Goal: Task Accomplishment & Management: Manage account settings

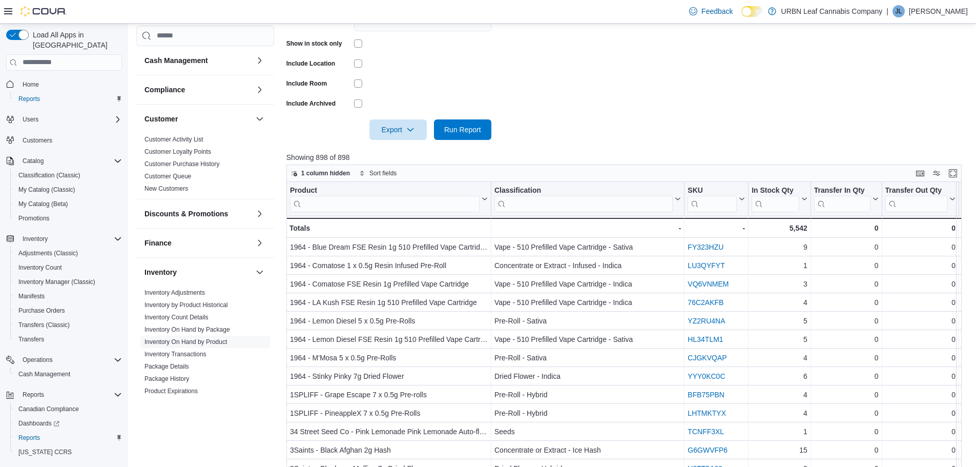
scroll to position [74, 0]
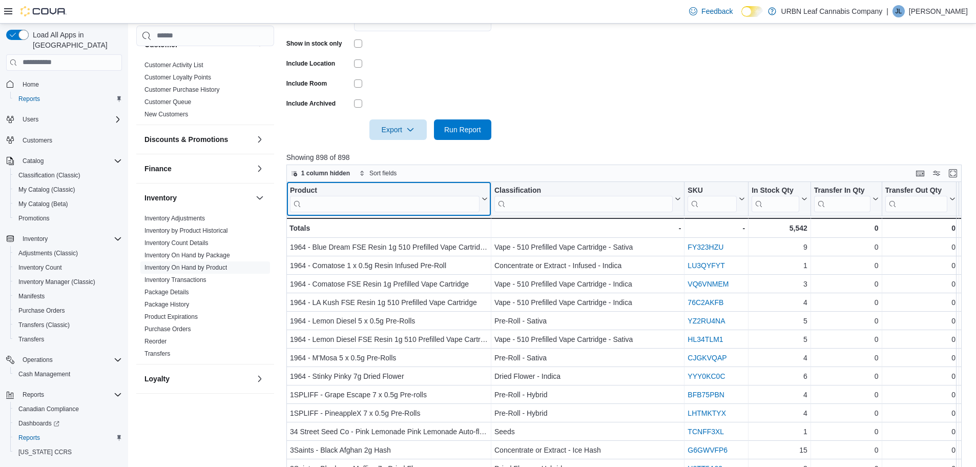
click at [352, 206] on input "search" at bounding box center [384, 203] width 189 height 16
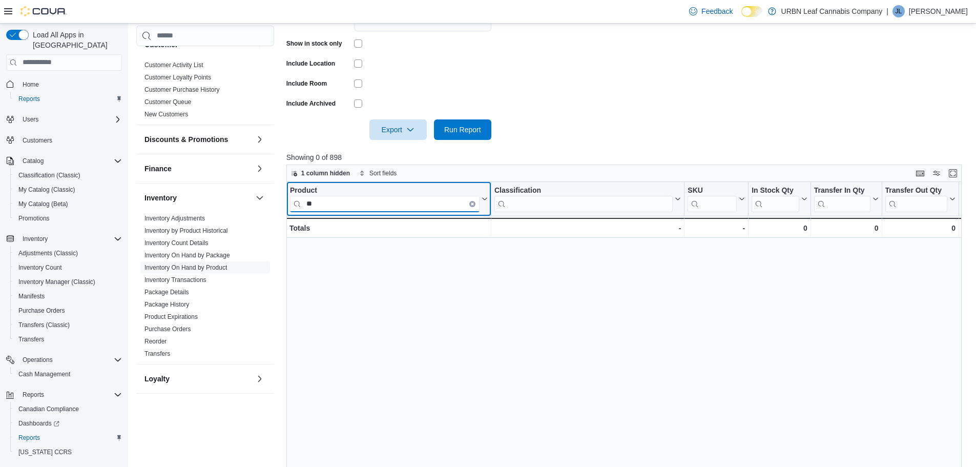
type input "*"
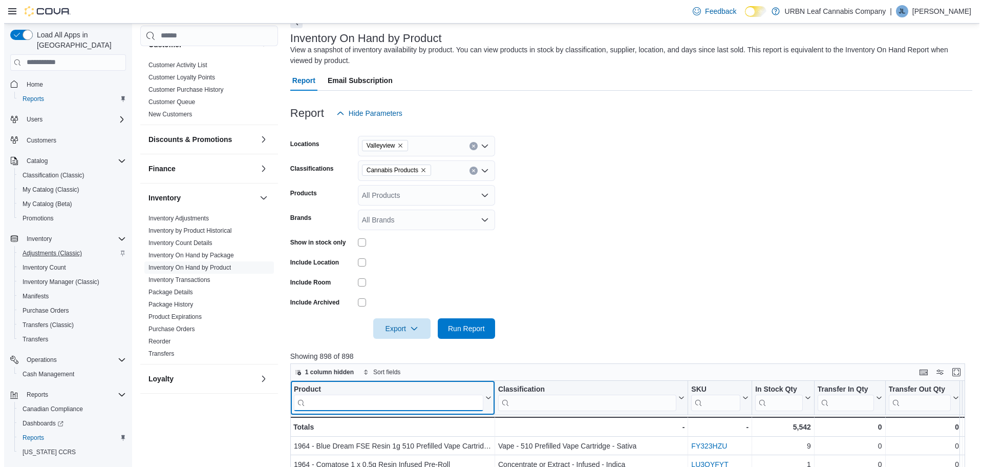
scroll to position [0, 0]
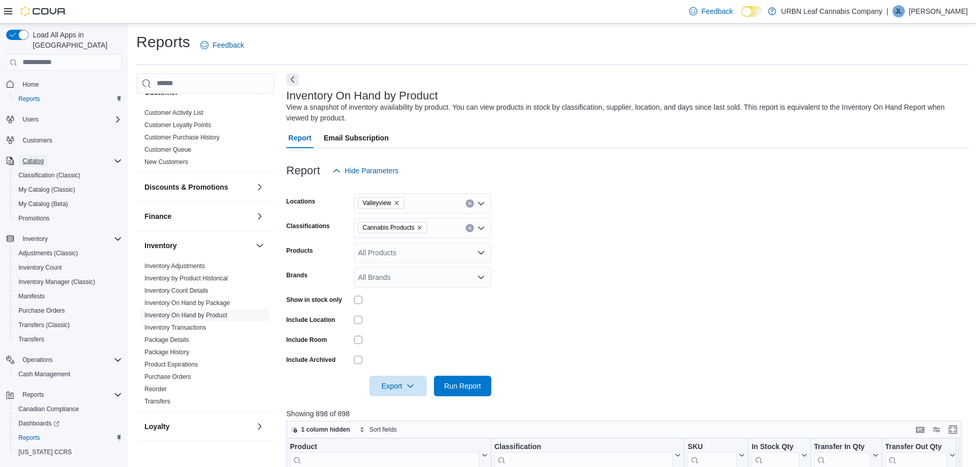
click at [36, 157] on span "Catalog" at bounding box center [33, 161] width 21 height 8
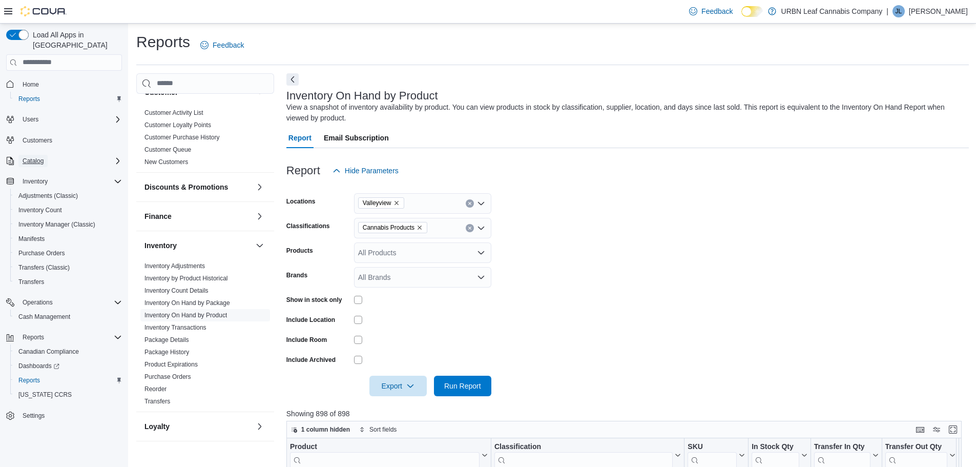
click at [39, 157] on span "Catalog" at bounding box center [33, 161] width 21 height 8
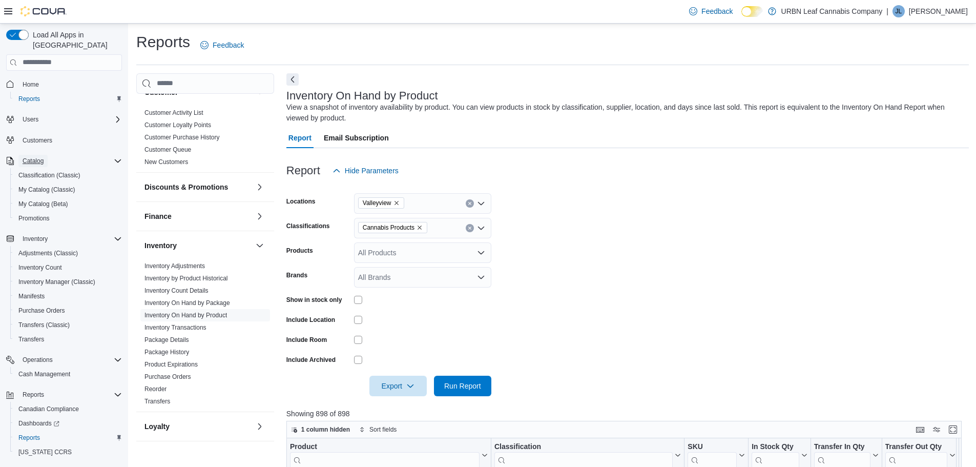
click at [39, 157] on span "Catalog" at bounding box center [33, 161] width 21 height 8
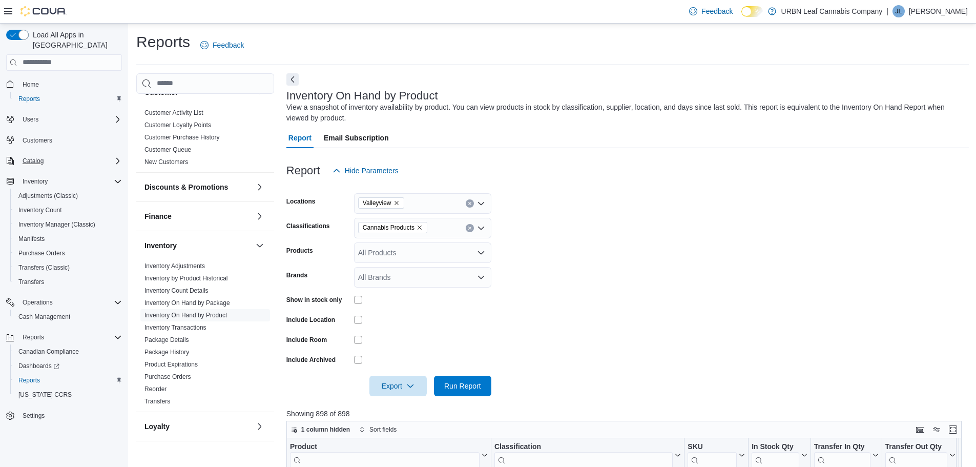
click at [116, 157] on icon "Complex example" at bounding box center [118, 161] width 8 height 8
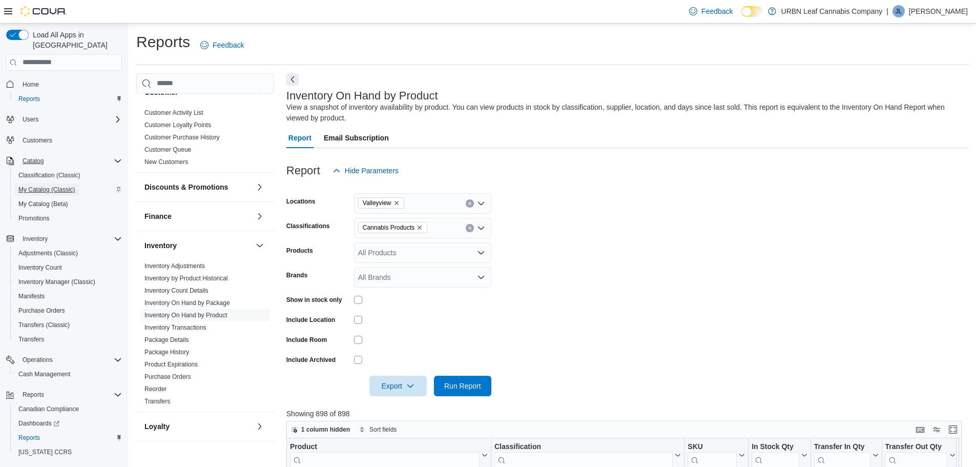
click at [44, 185] on span "My Catalog (Classic)" at bounding box center [46, 189] width 57 height 8
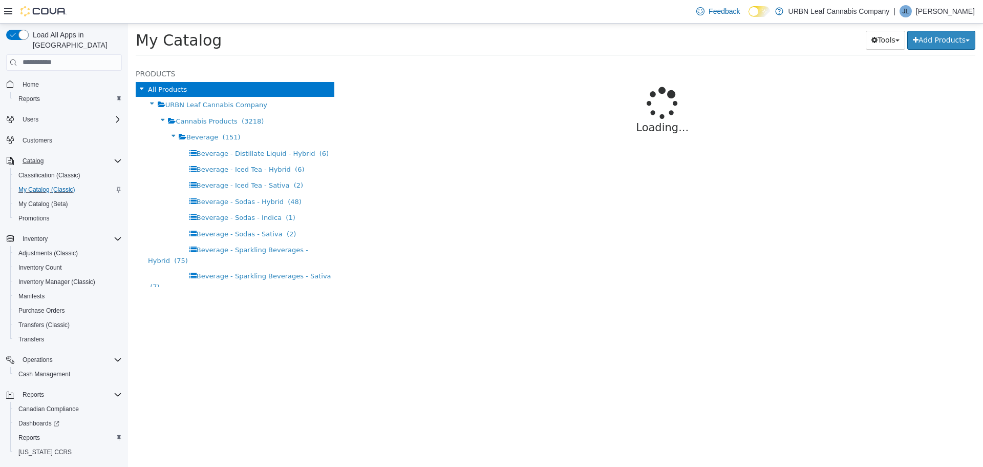
select select "**********"
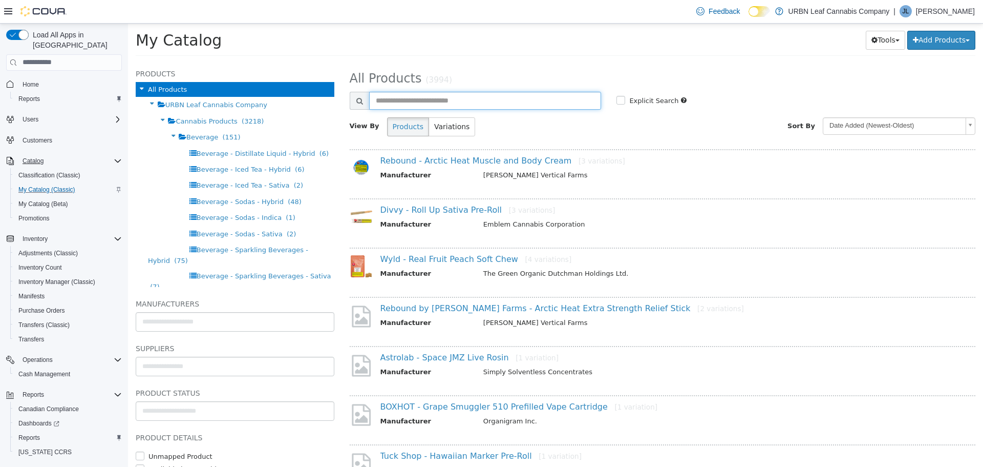
click at [451, 105] on input "text" at bounding box center [485, 100] width 232 height 18
type input "********"
select select "**********"
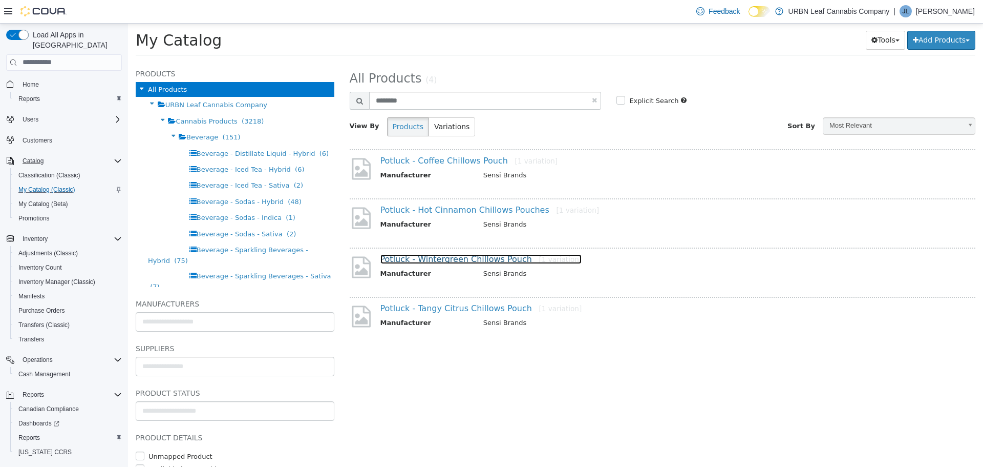
click at [469, 259] on link "Potluck - Wintergreen Chillows Pouch [1 variation]" at bounding box center [481, 258] width 202 height 10
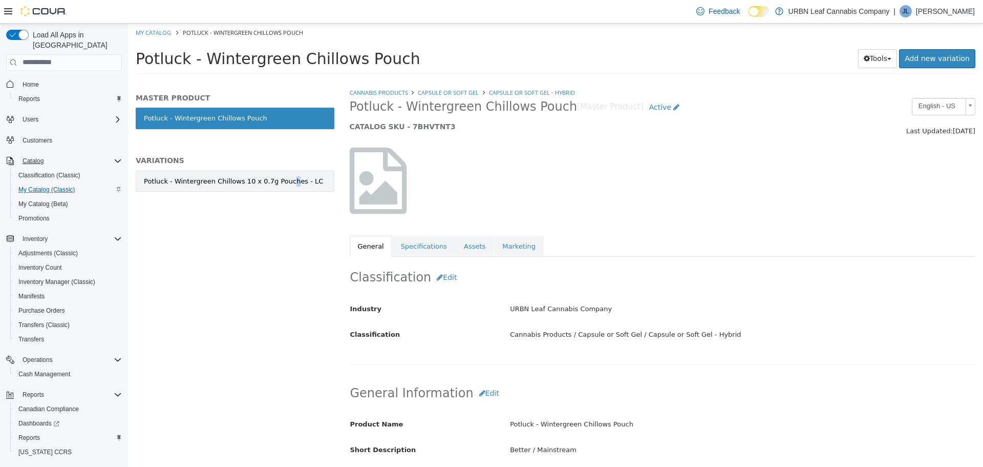
click at [287, 189] on link "Potluck - Wintergreen Chillows 10 x 0.7g Pouches - LC" at bounding box center [235, 181] width 199 height 22
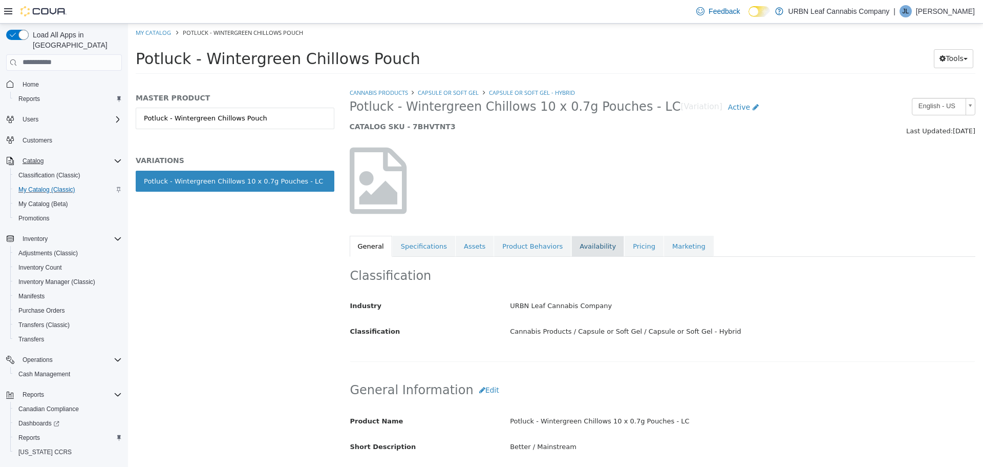
click at [592, 250] on link "Availability" at bounding box center [597, 246] width 53 height 22
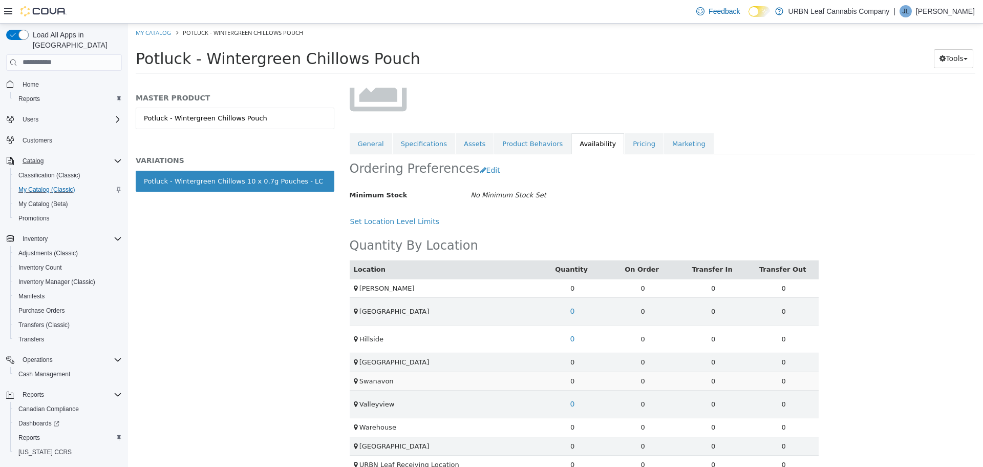
scroll to position [139, 0]
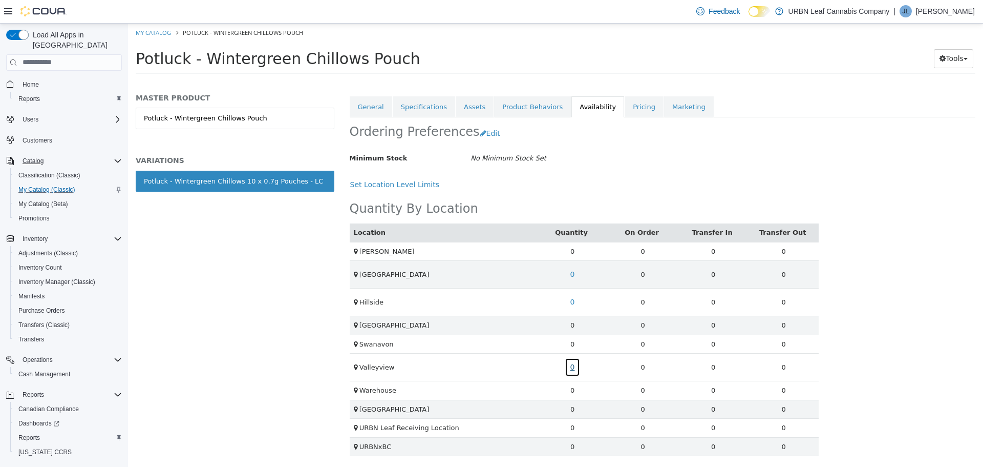
click at [570, 368] on link "0" at bounding box center [573, 366] width 16 height 19
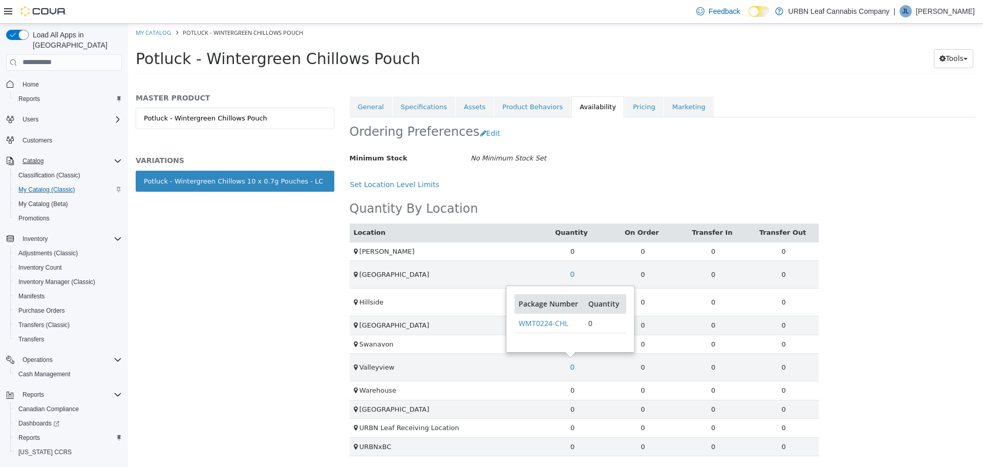
click at [665, 151] on div "Minimum Stock No Minimum Stock Set" at bounding box center [584, 158] width 485 height 18
